Goal: Information Seeking & Learning: Find specific fact

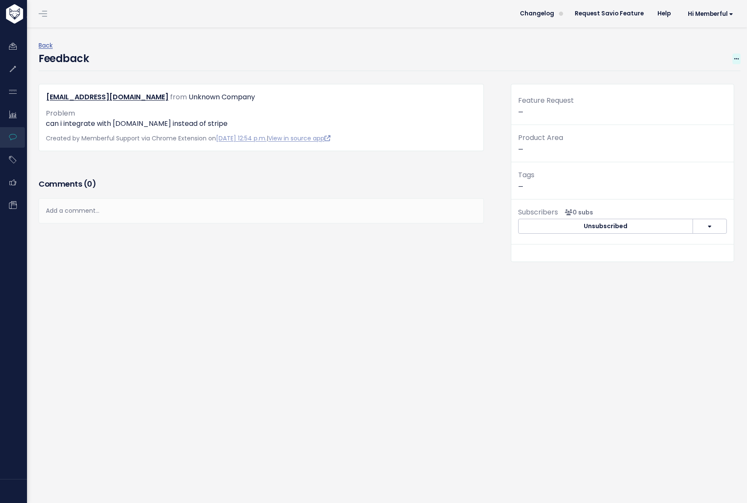
click at [734, 58] on icon at bounding box center [736, 60] width 5 height 6
click at [706, 101] on link "Delete" at bounding box center [702, 99] width 62 height 17
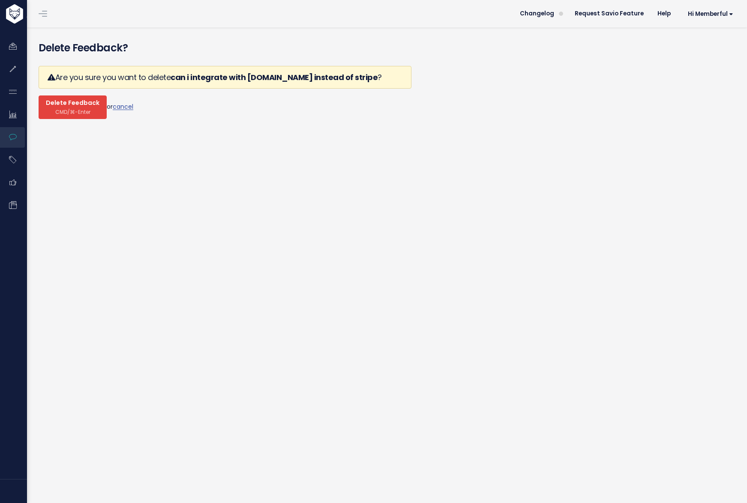
click at [79, 99] on span "Delete Feedback" at bounding box center [73, 103] width 54 height 8
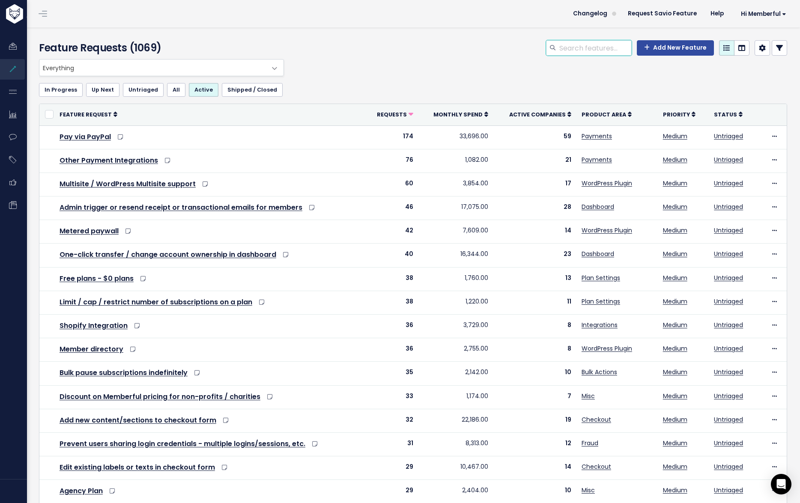
click at [602, 45] on input "search" at bounding box center [595, 47] width 73 height 15
type input "authorize"
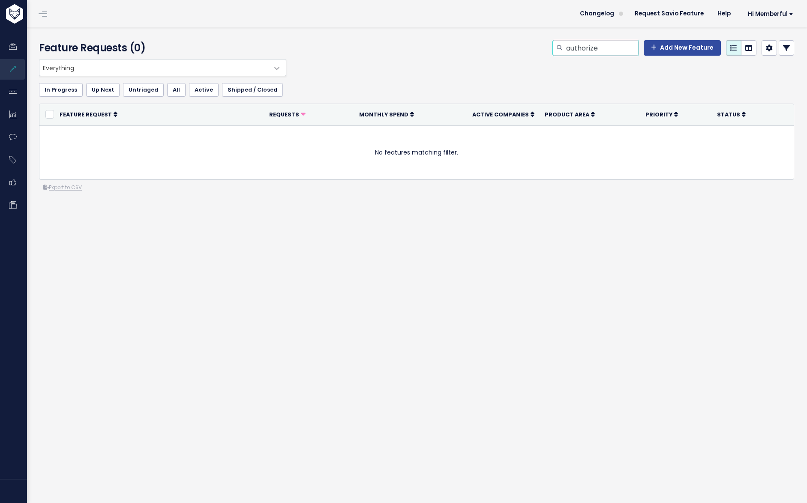
click at [585, 48] on input "authorize" at bounding box center [601, 47] width 73 height 15
type input ".net"
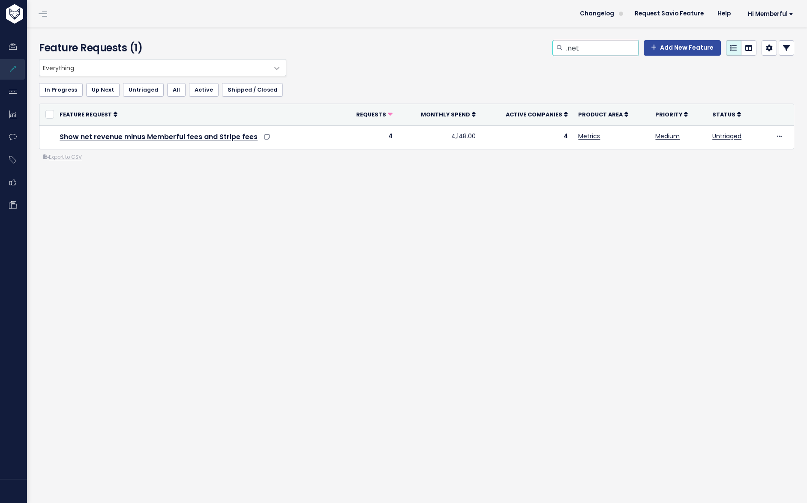
click at [595, 50] on input ".net" at bounding box center [601, 47] width 73 height 15
type input "."
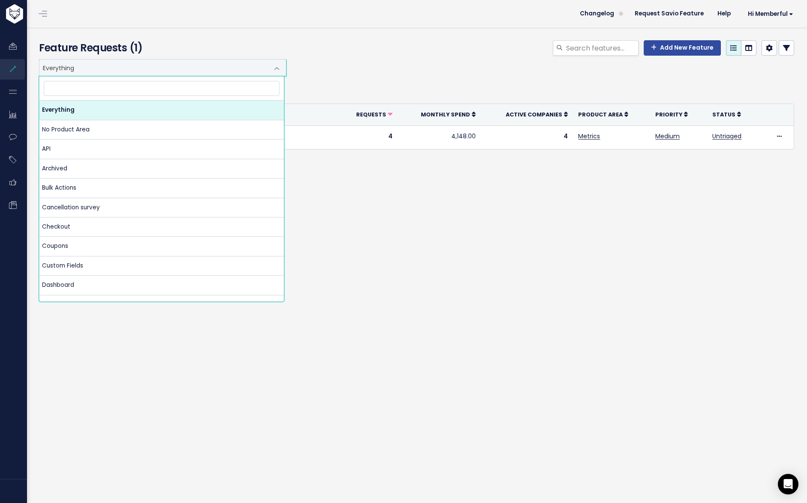
click at [146, 69] on span "Everything" at bounding box center [153, 68] width 229 height 16
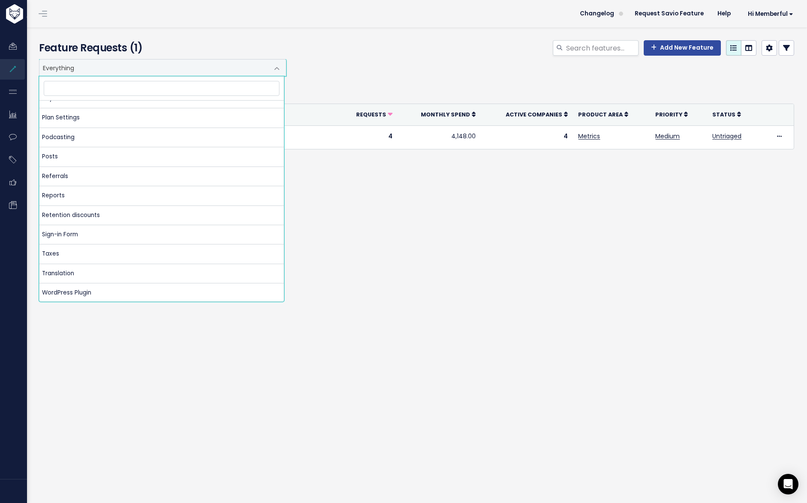
scroll to position [568, 0]
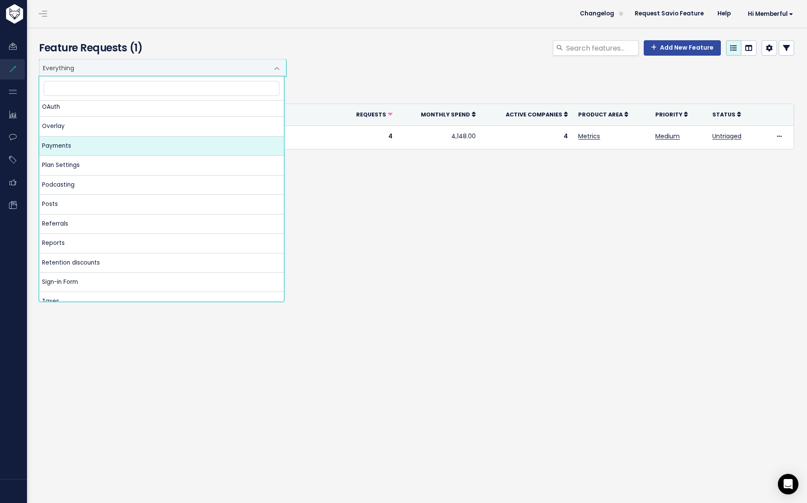
select select "MAIN:PAYMENTS"
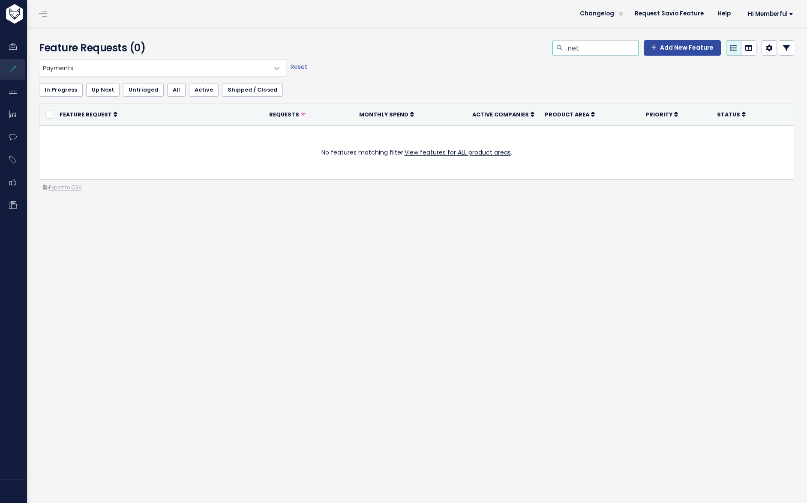
click at [586, 54] on input ".net" at bounding box center [601, 47] width 73 height 15
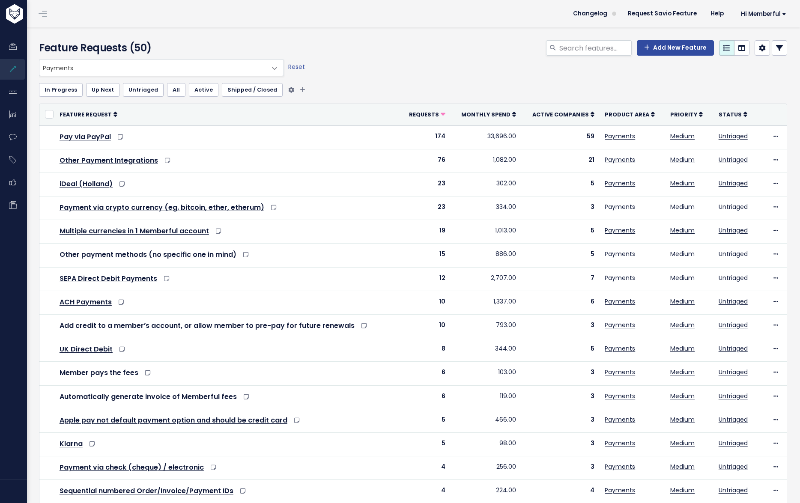
click at [204, 91] on link "Active" at bounding box center [204, 90] width 30 height 14
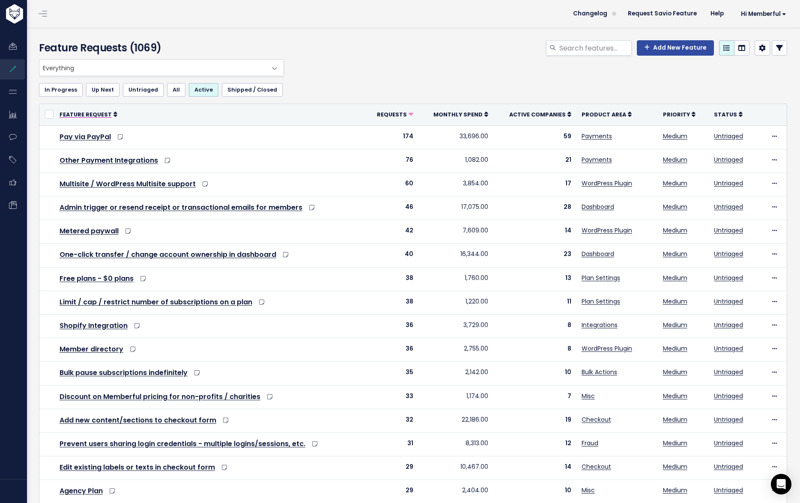
click at [107, 116] on span "Feature Request" at bounding box center [86, 114] width 52 height 7
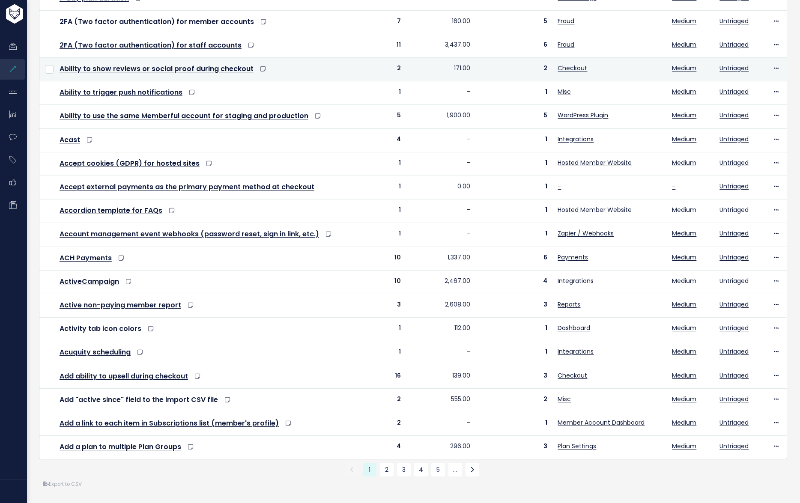
scroll to position [152, 0]
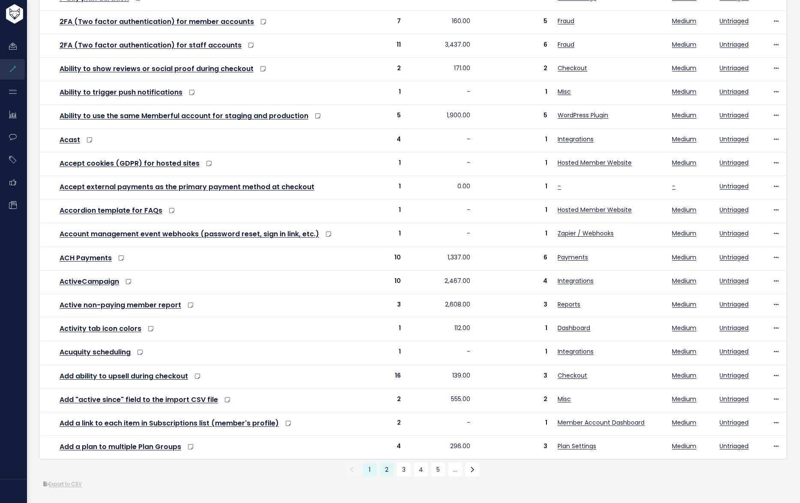
click at [384, 467] on link "2" at bounding box center [387, 470] width 14 height 14
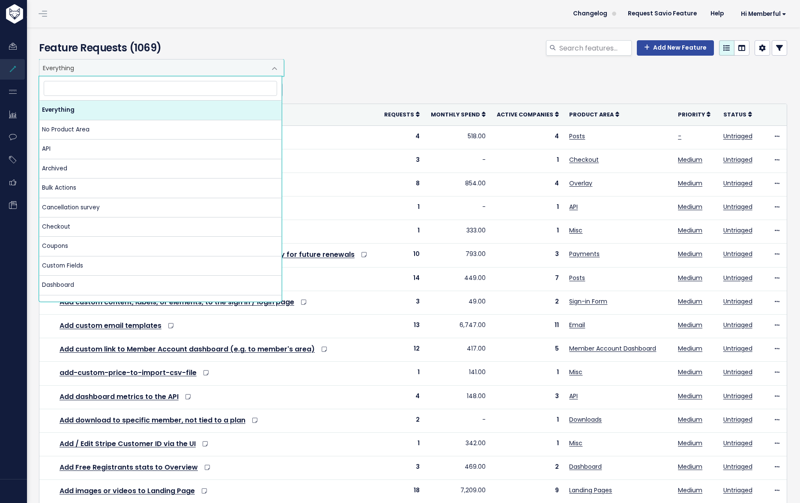
click at [97, 67] on span "Everything" at bounding box center [152, 68] width 227 height 16
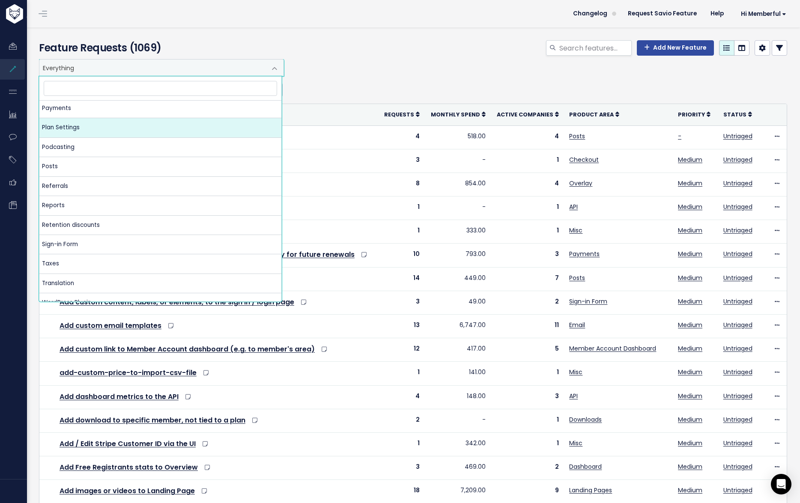
scroll to position [481, 0]
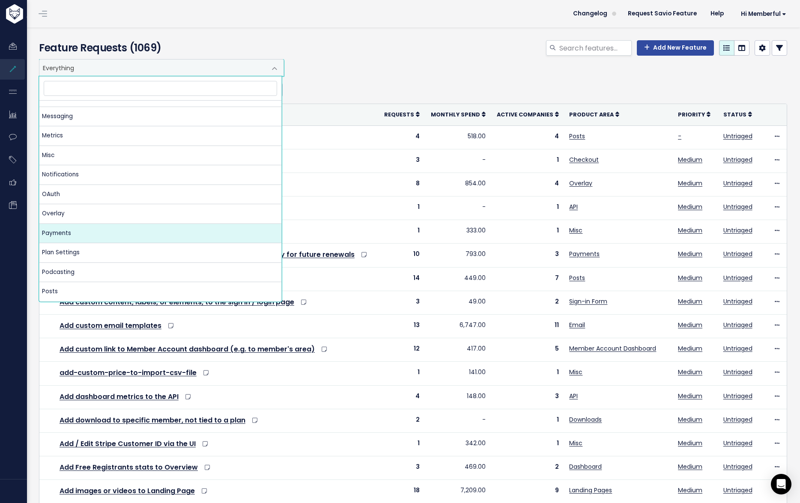
select select "MAIN:PAYMENTS"
